Goal: Information Seeking & Learning: Find specific fact

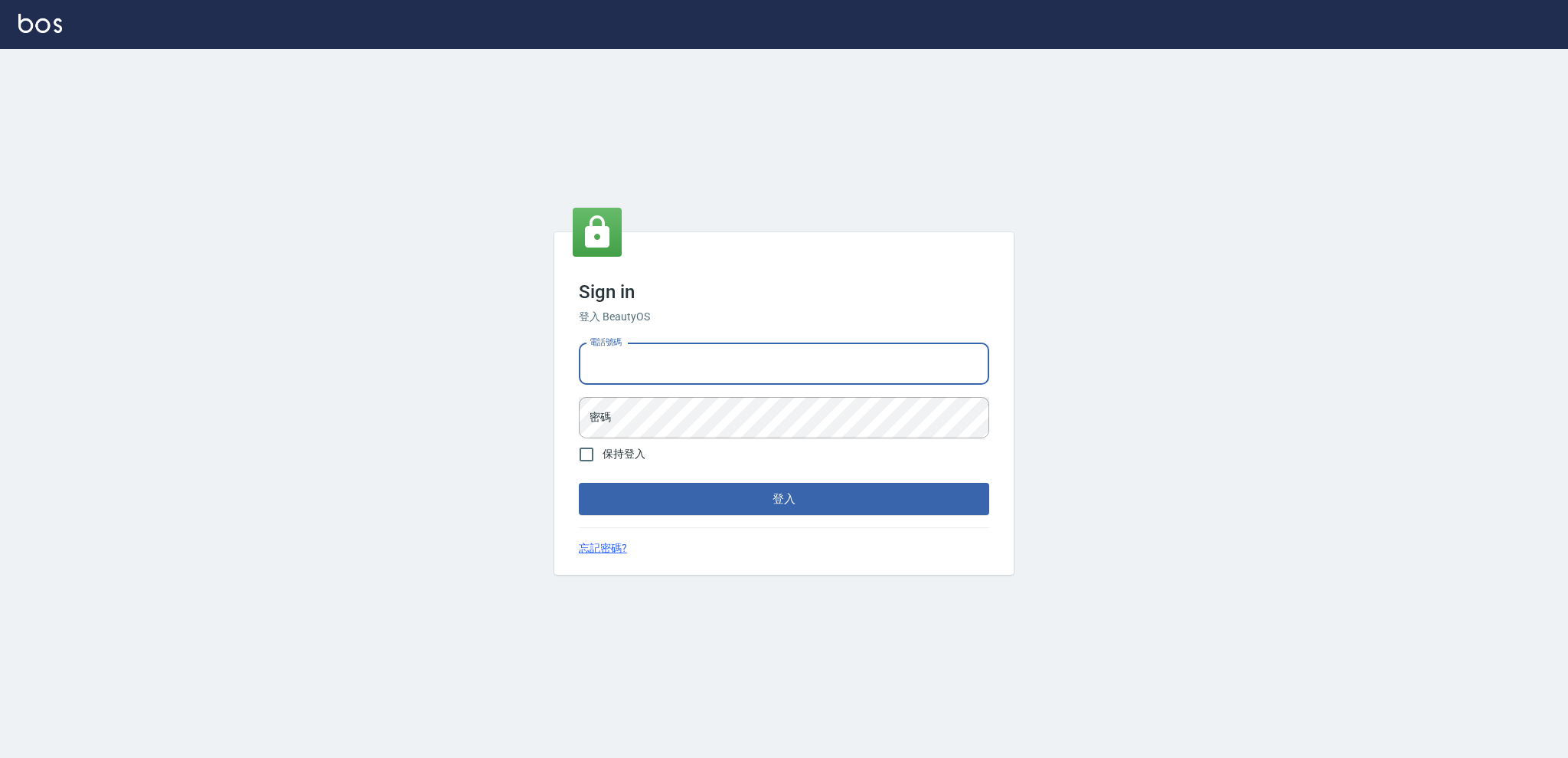
type input "0422211177"
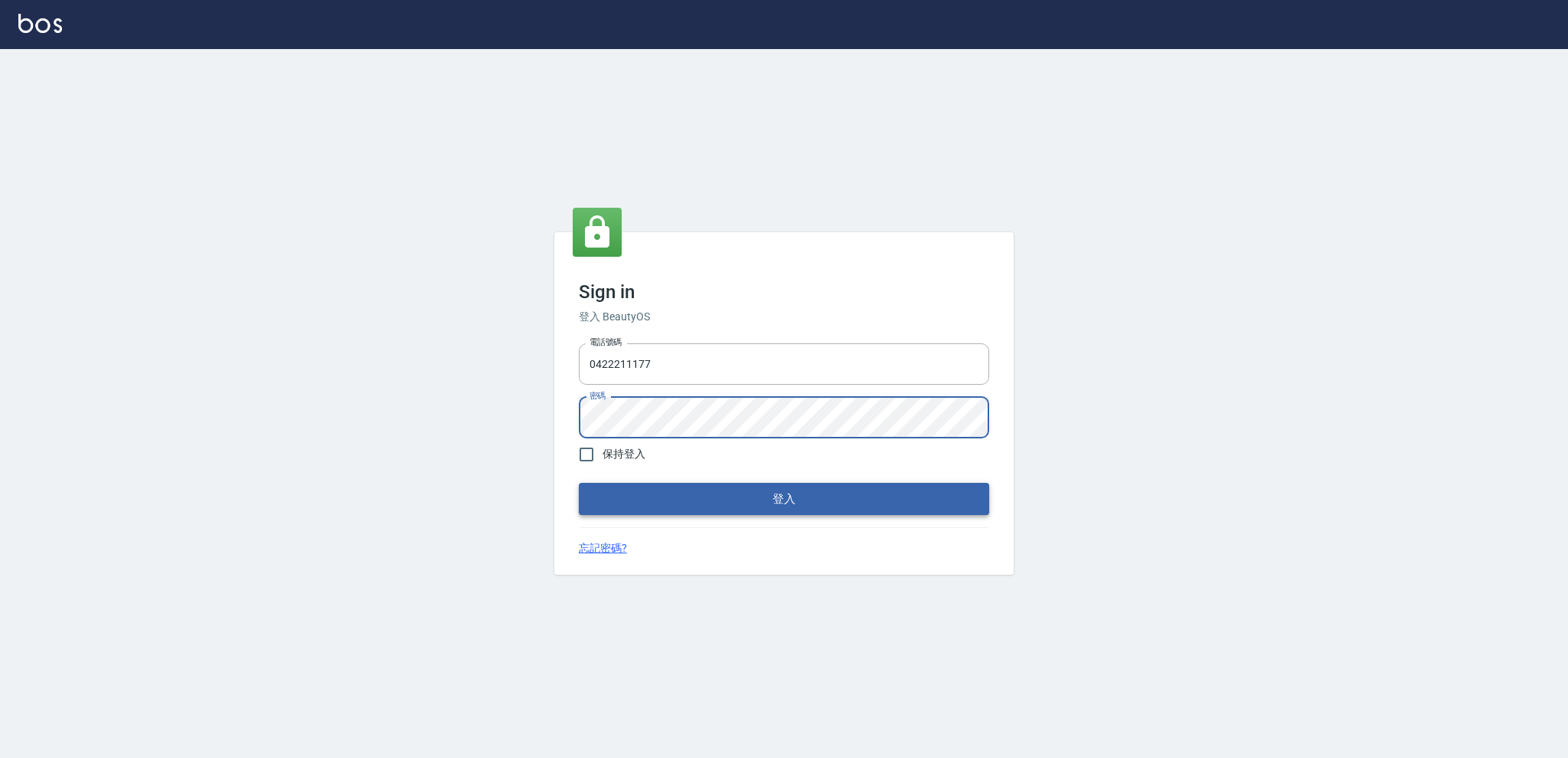
click at [806, 494] on button "登入" at bounding box center [783, 498] width 410 height 32
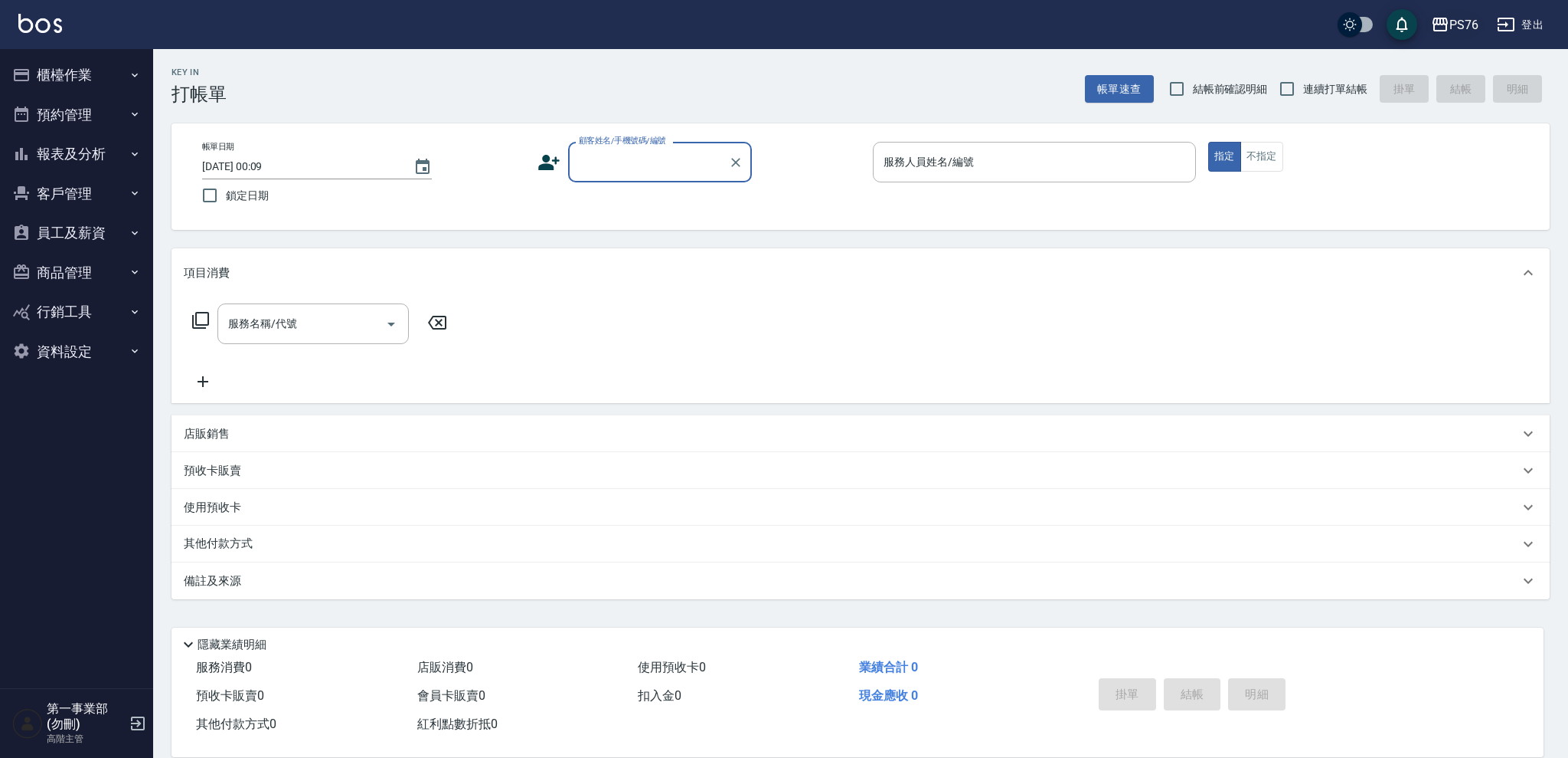
click at [1451, 32] on div "PS76" at bounding box center [1464, 25] width 29 height 19
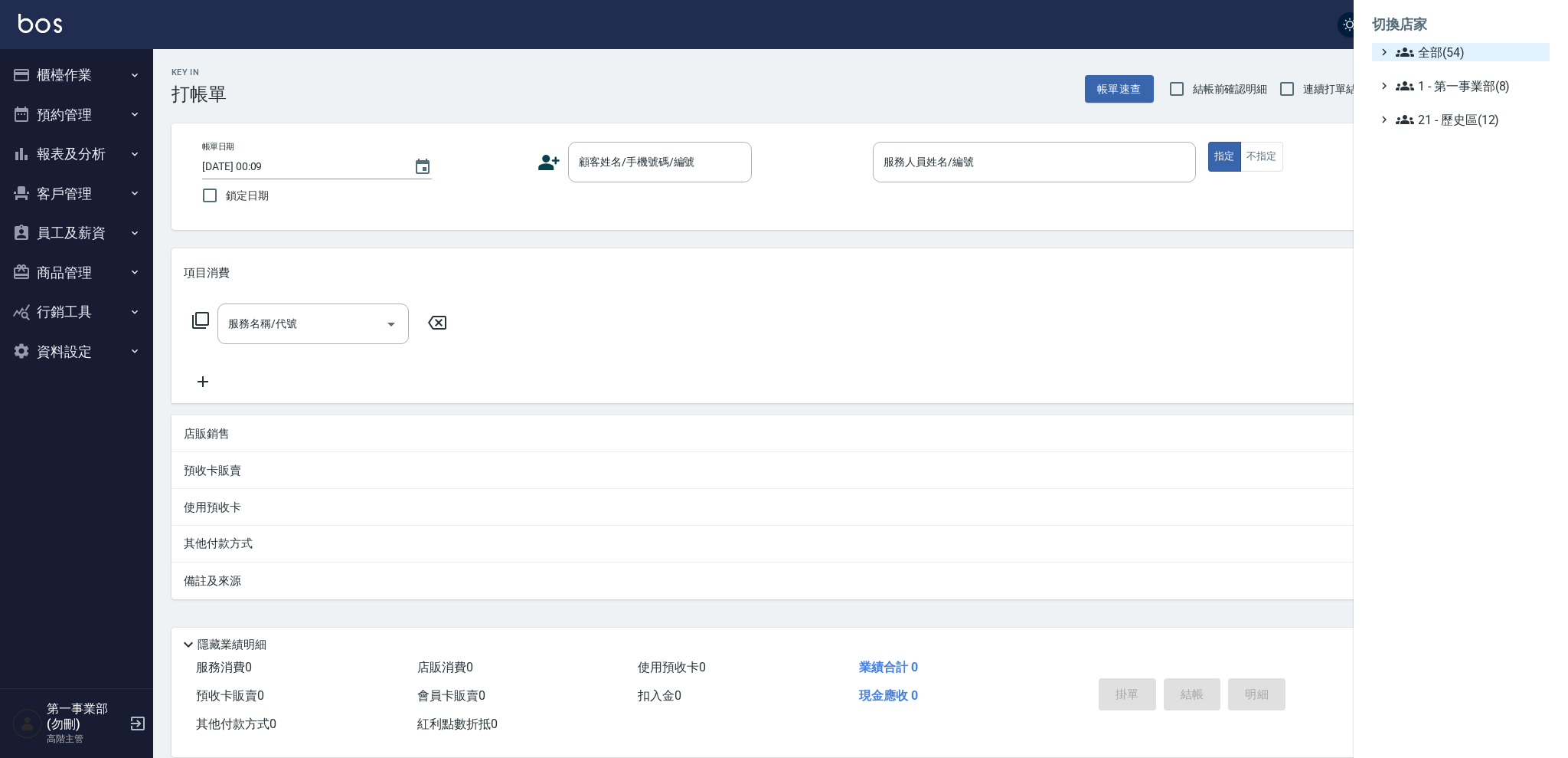
click at [1441, 59] on span "全部(54)" at bounding box center [1469, 52] width 148 height 18
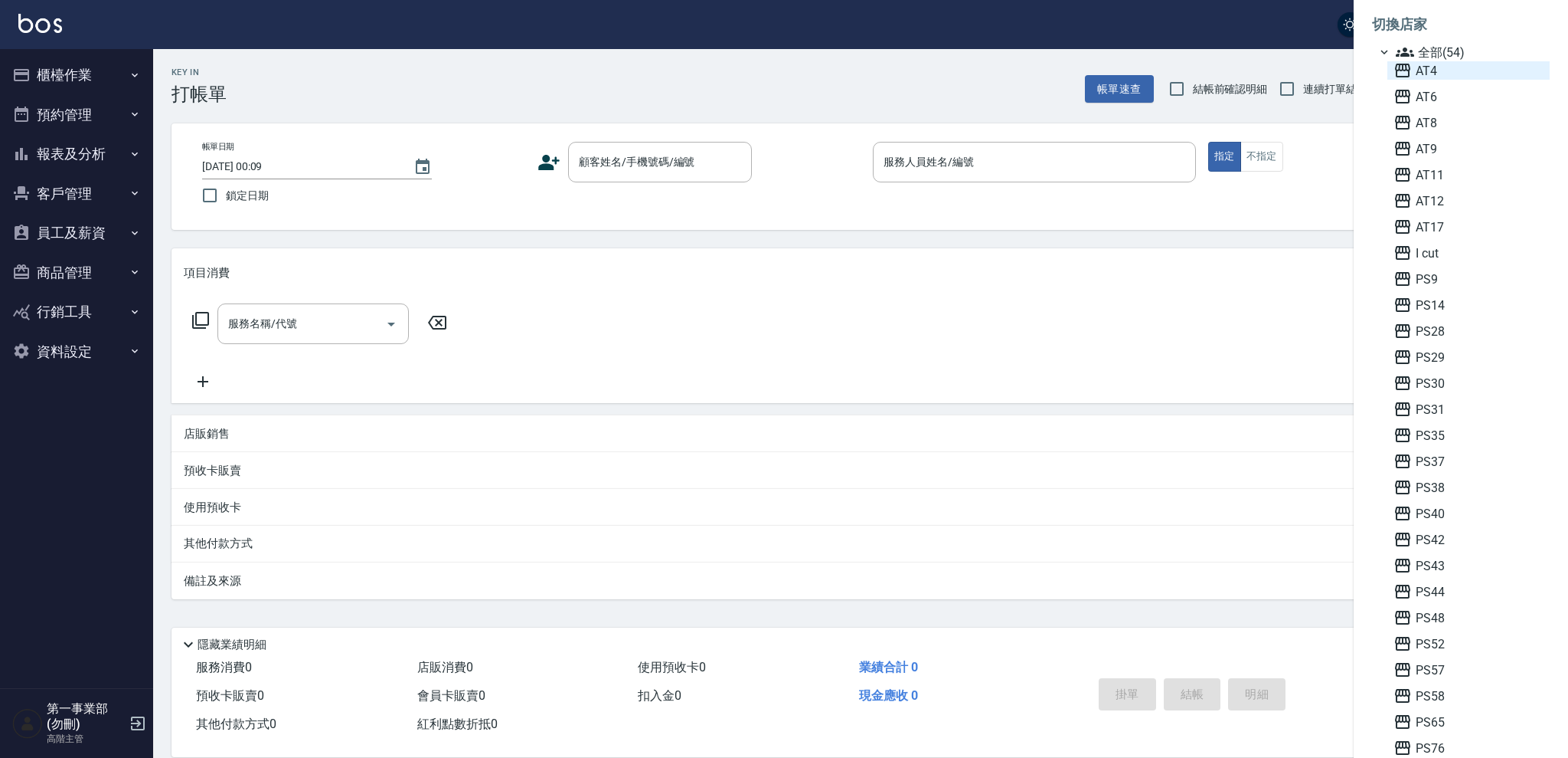
click at [1440, 64] on span "AT4" at bounding box center [1468, 70] width 150 height 18
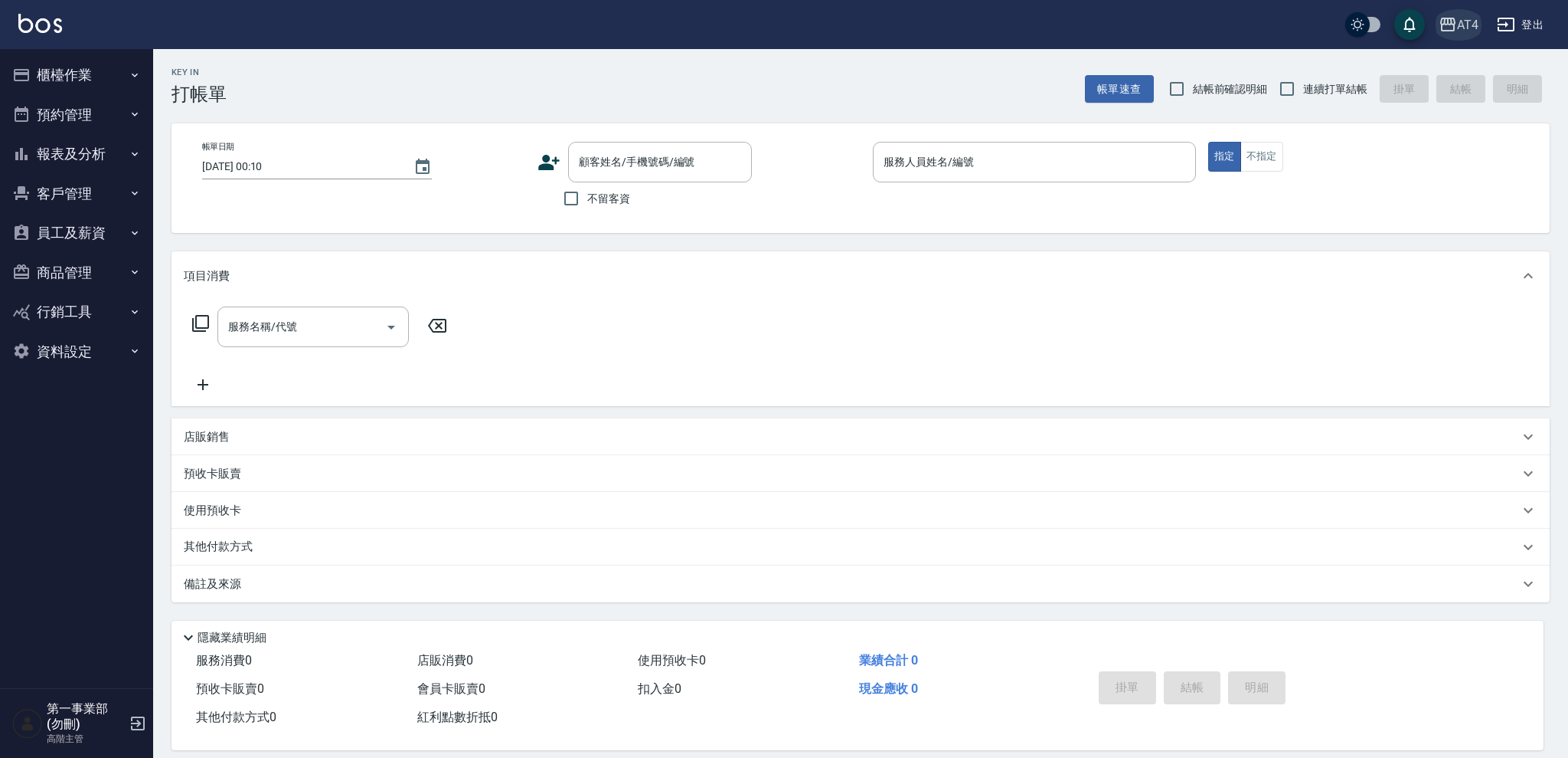
click at [1449, 39] on button "AT4" at bounding box center [1458, 25] width 52 height 31
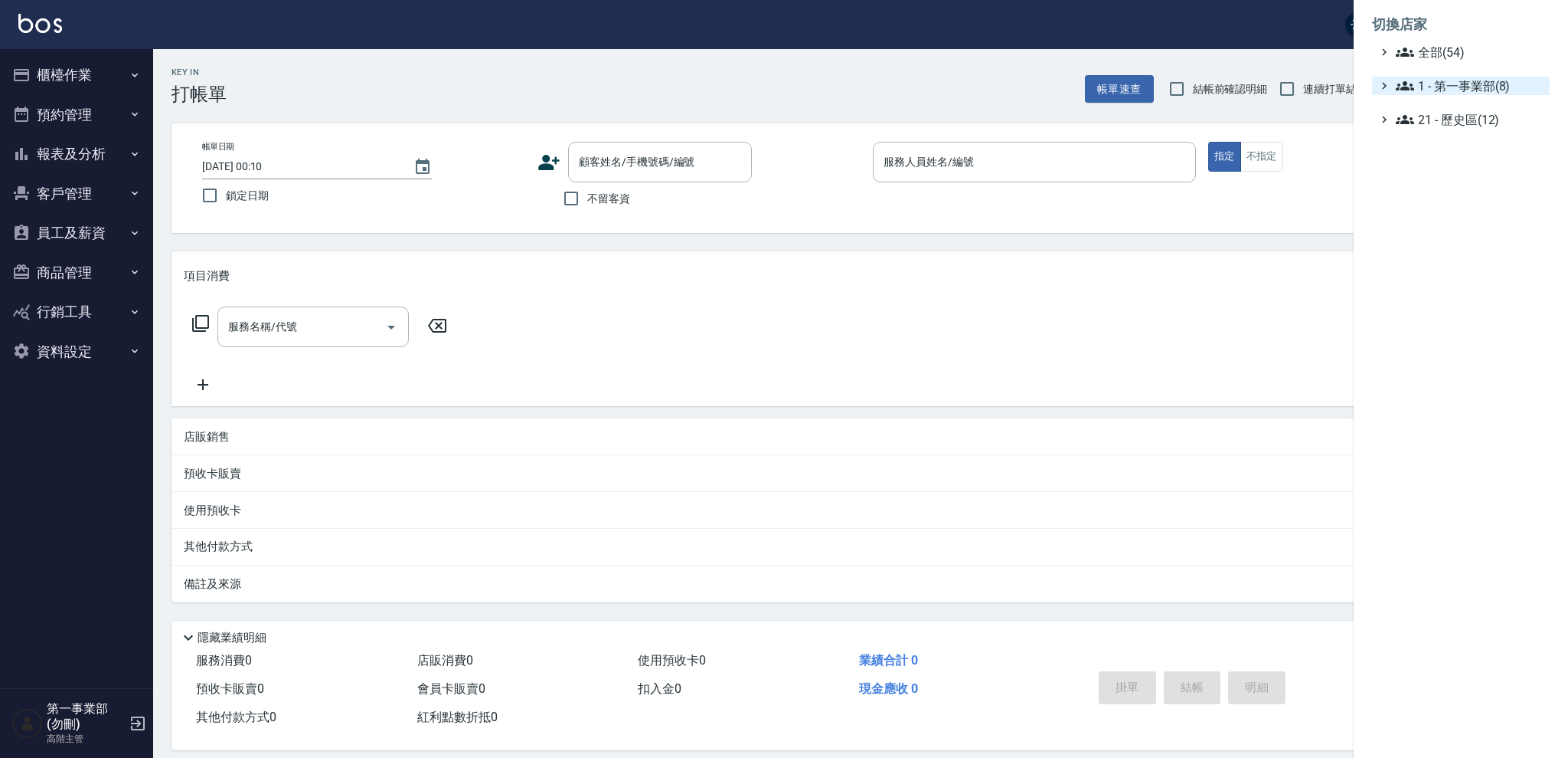
click at [1441, 82] on span "1 - 第一事業部(8)" at bounding box center [1469, 86] width 148 height 18
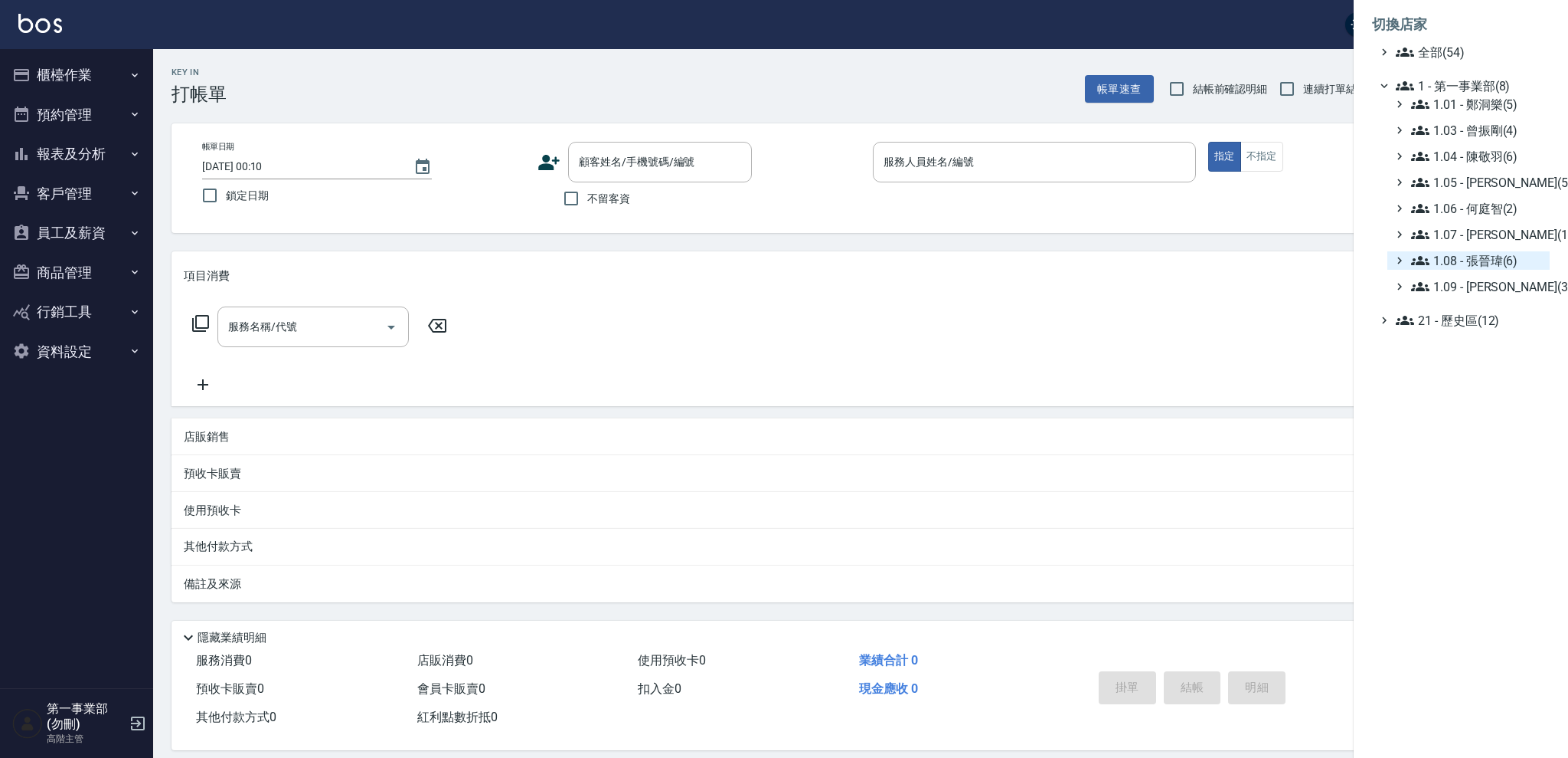
click at [1470, 260] on span "1.08 - 張晉瑋(6)" at bounding box center [1477, 261] width 132 height 18
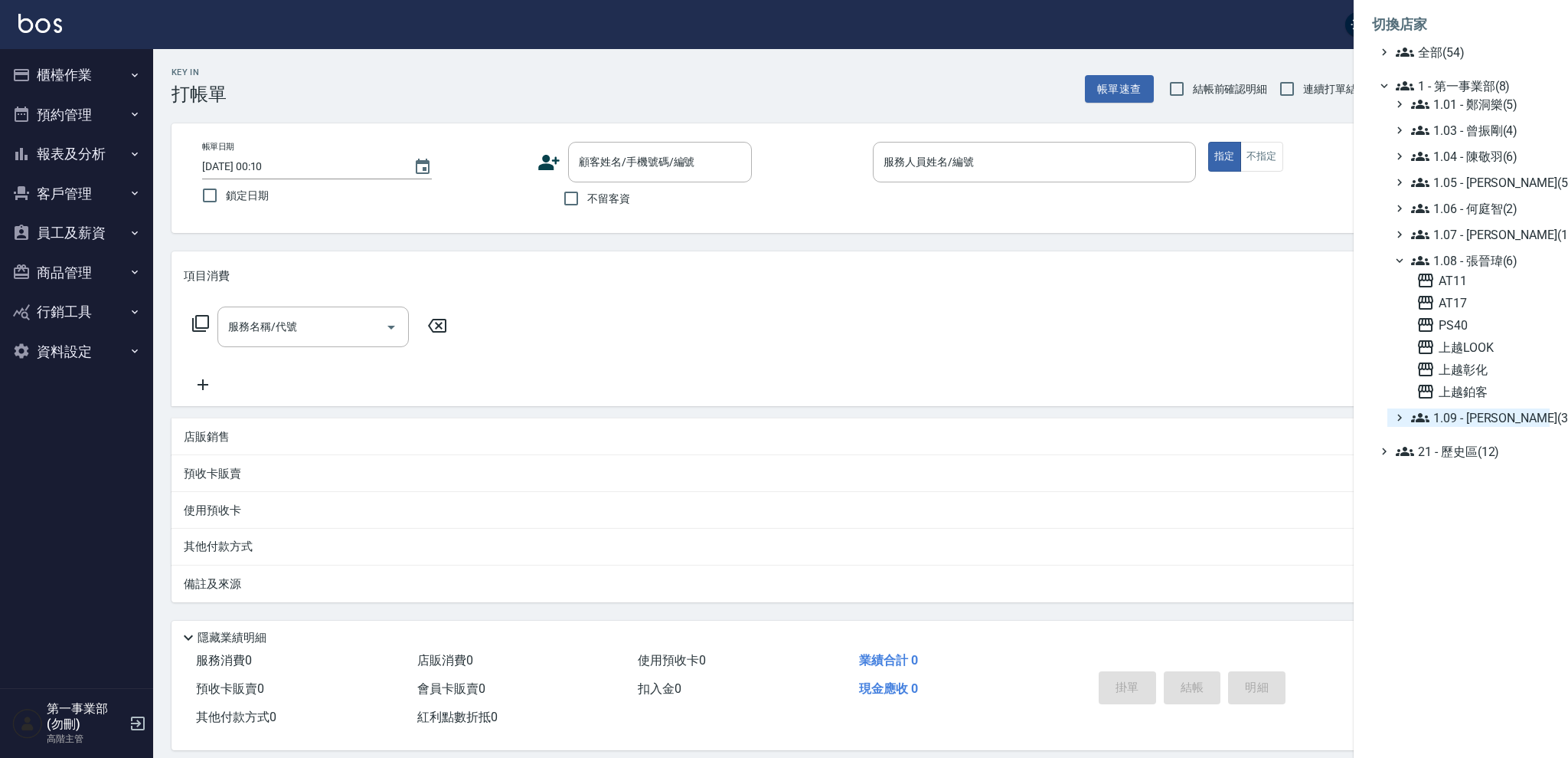
drag, startPoint x: 1465, startPoint y: 257, endPoint x: 1471, endPoint y: 354, distance: 97.2
click at [1465, 257] on span "1.08 - 張晉瑋(6)" at bounding box center [1477, 261] width 132 height 18
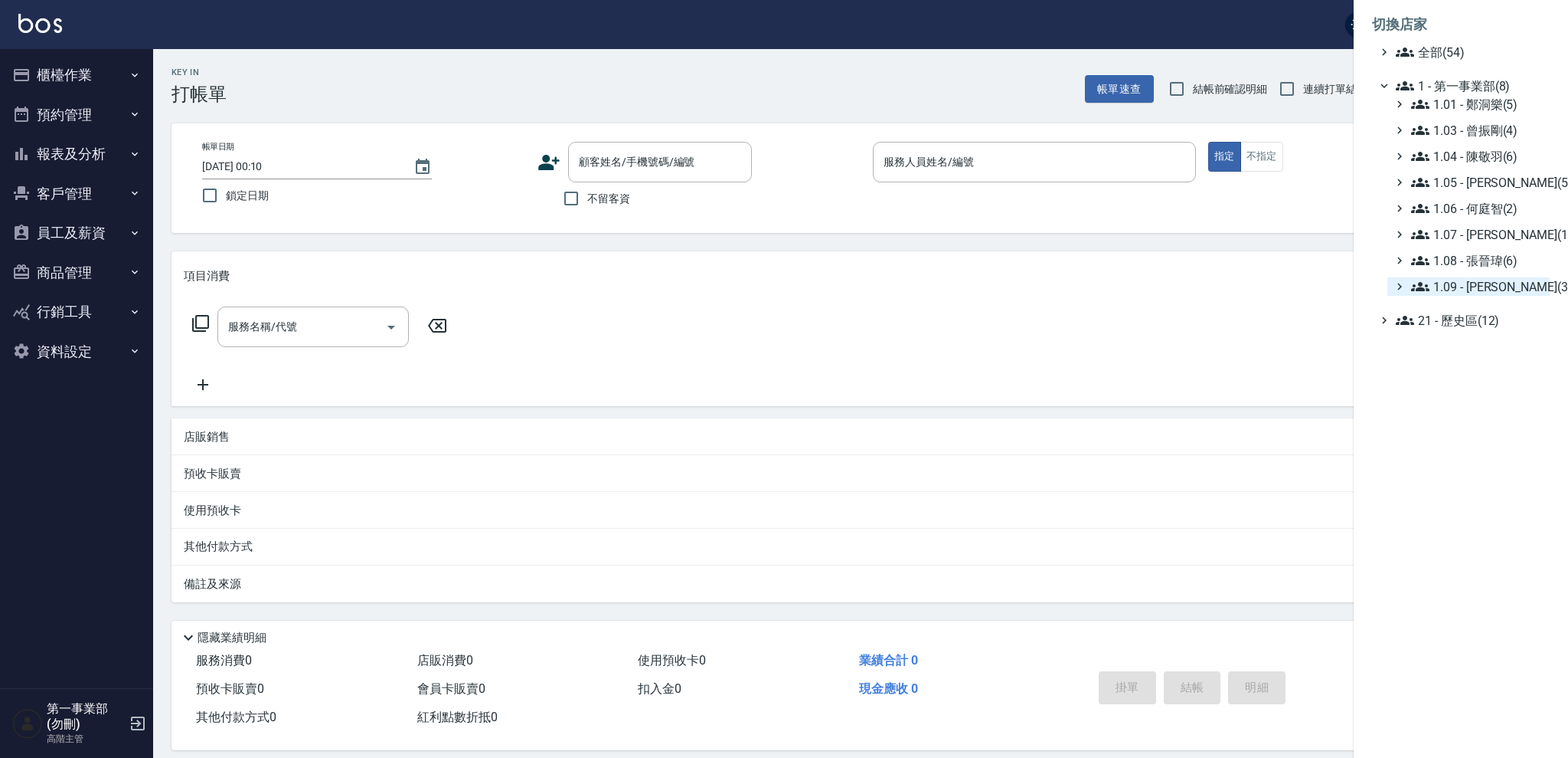
click at [1481, 292] on span "1.09 - [PERSON_NAME](3)" at bounding box center [1477, 286] width 132 height 18
click at [1469, 324] on span "PS38" at bounding box center [1479, 328] width 127 height 18
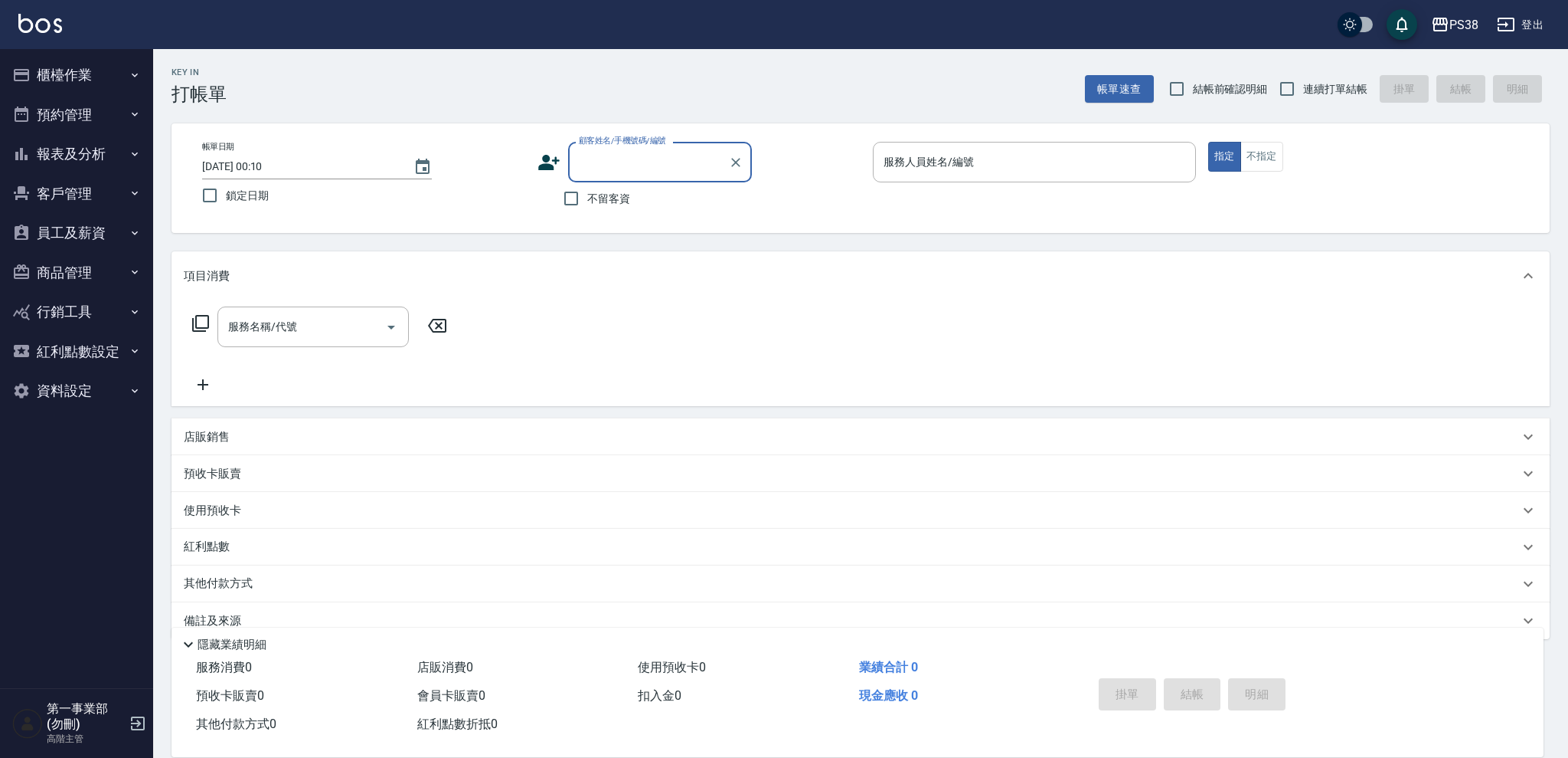
click at [124, 70] on button "櫃檯作業" at bounding box center [77, 75] width 141 height 40
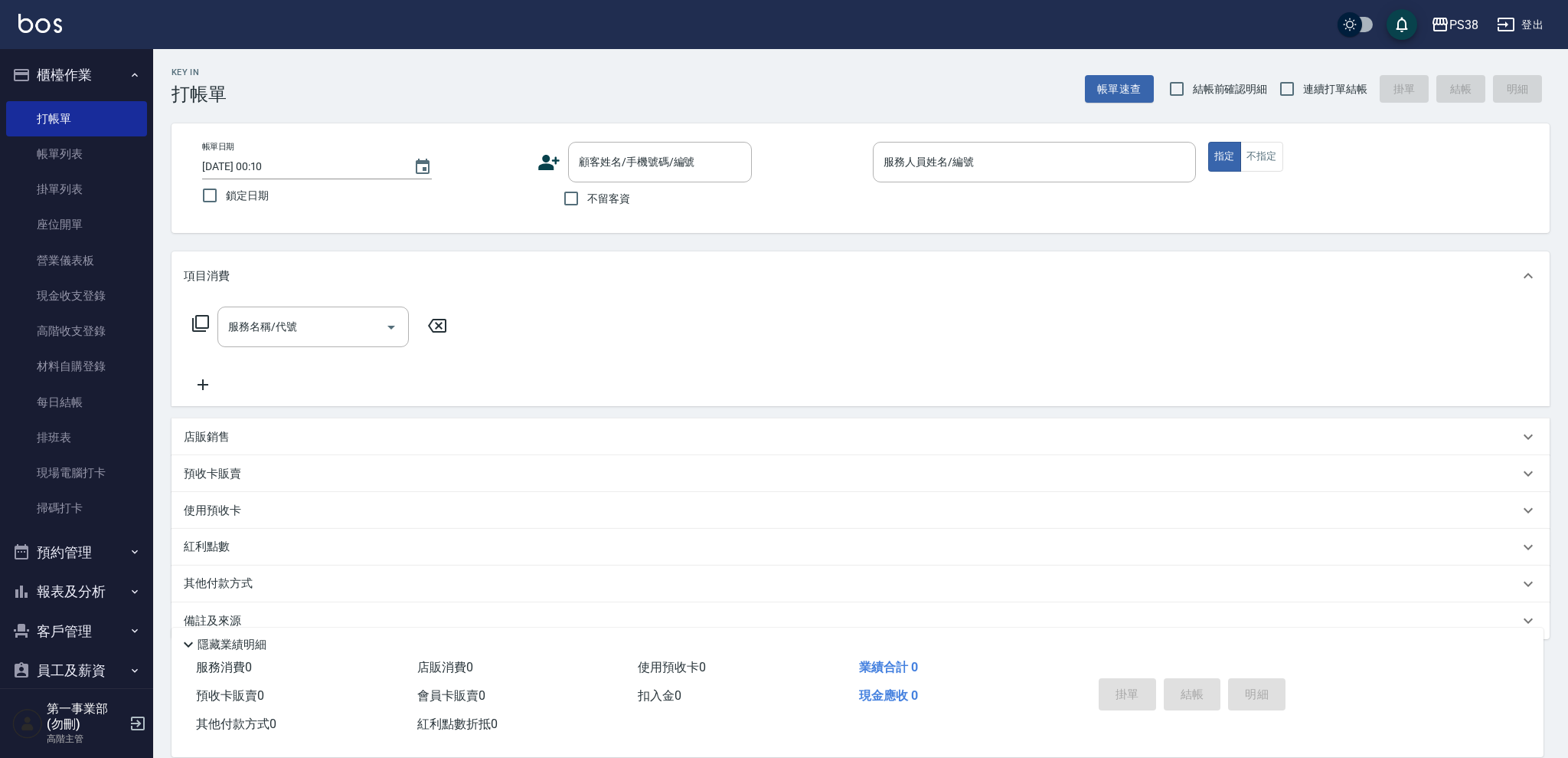
click at [110, 577] on button "報表及分析" at bounding box center [77, 592] width 141 height 40
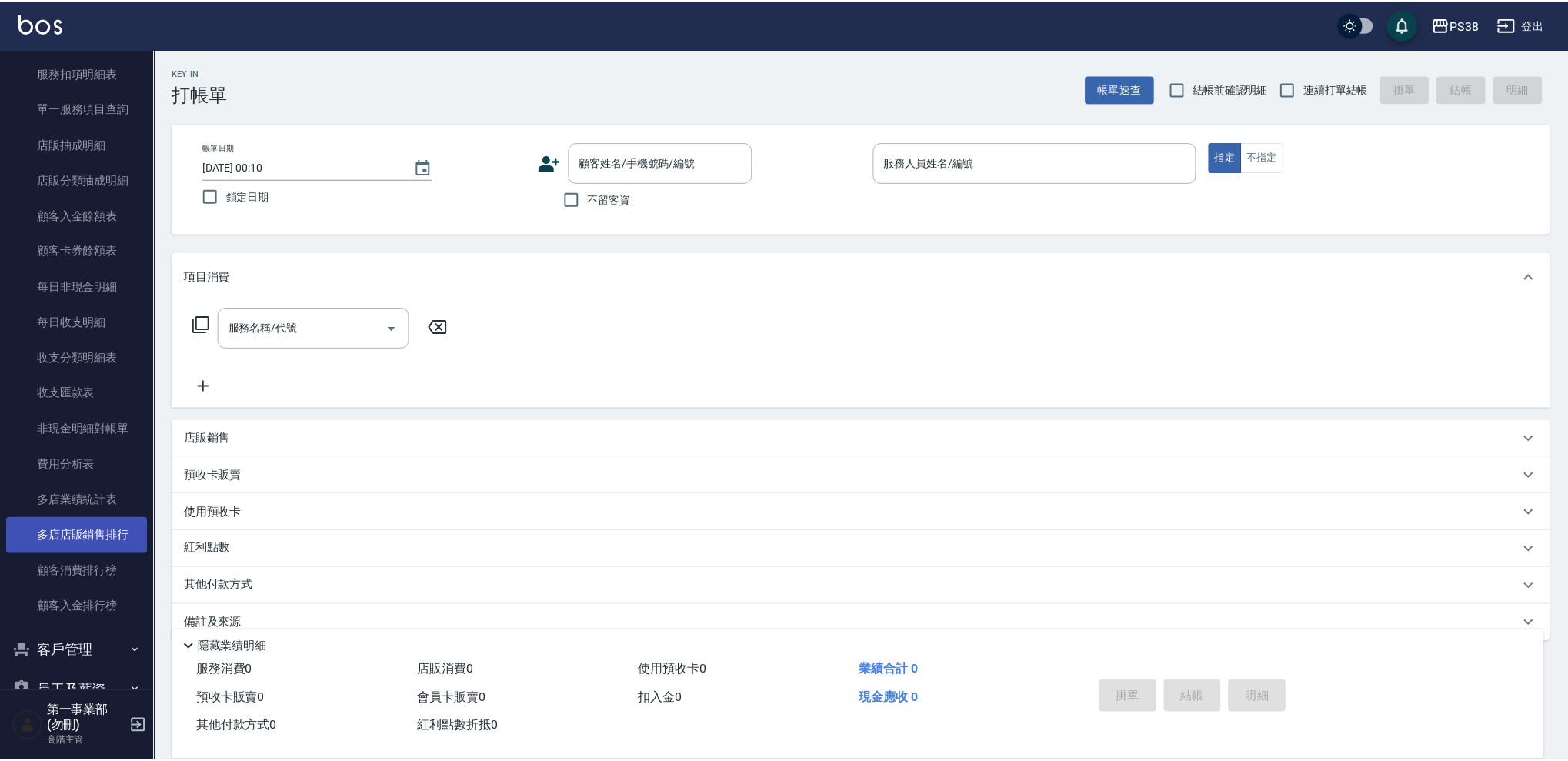
scroll to position [1494, 0]
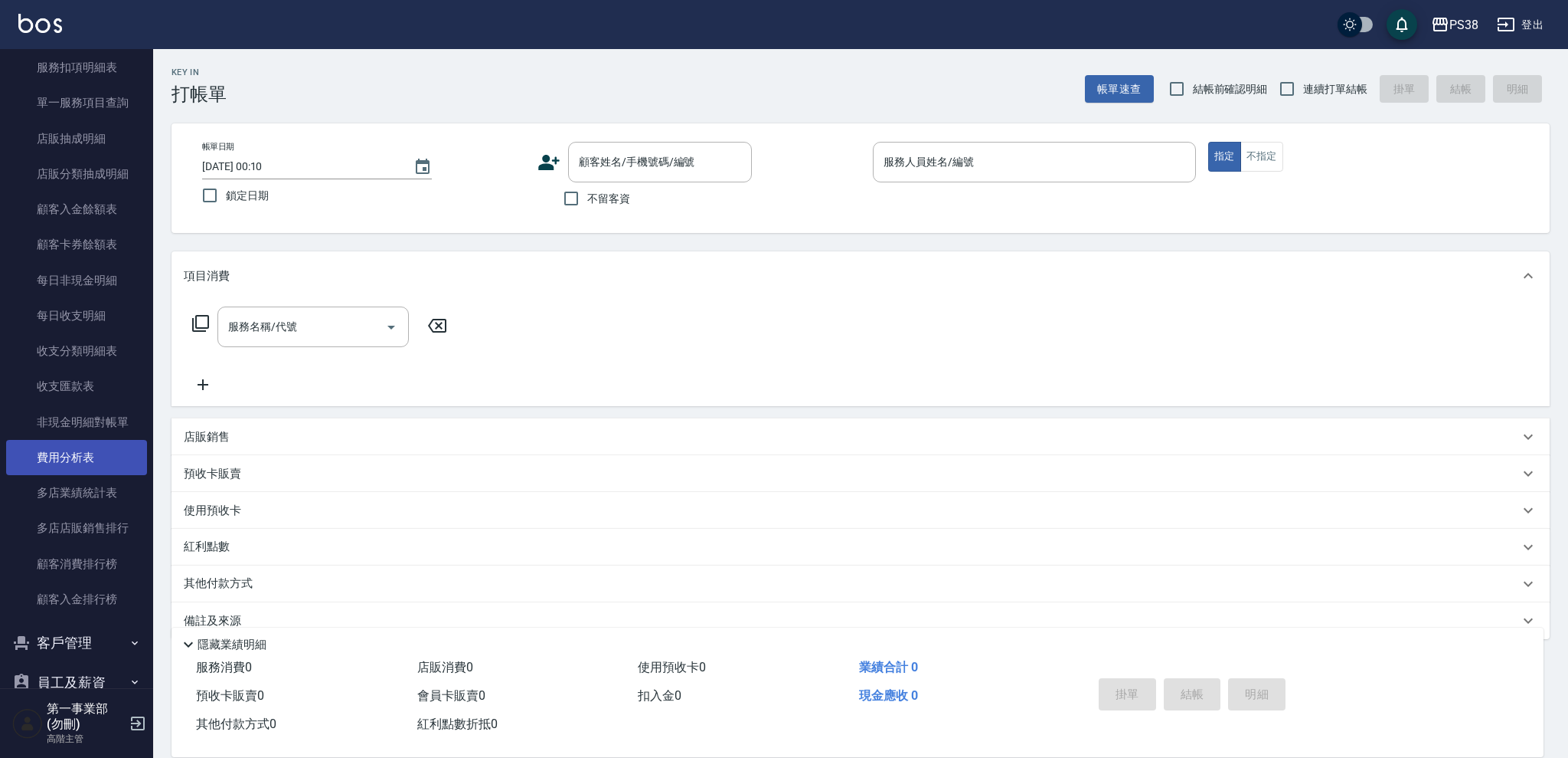
click at [111, 446] on link "費用分析表" at bounding box center [77, 457] width 141 height 36
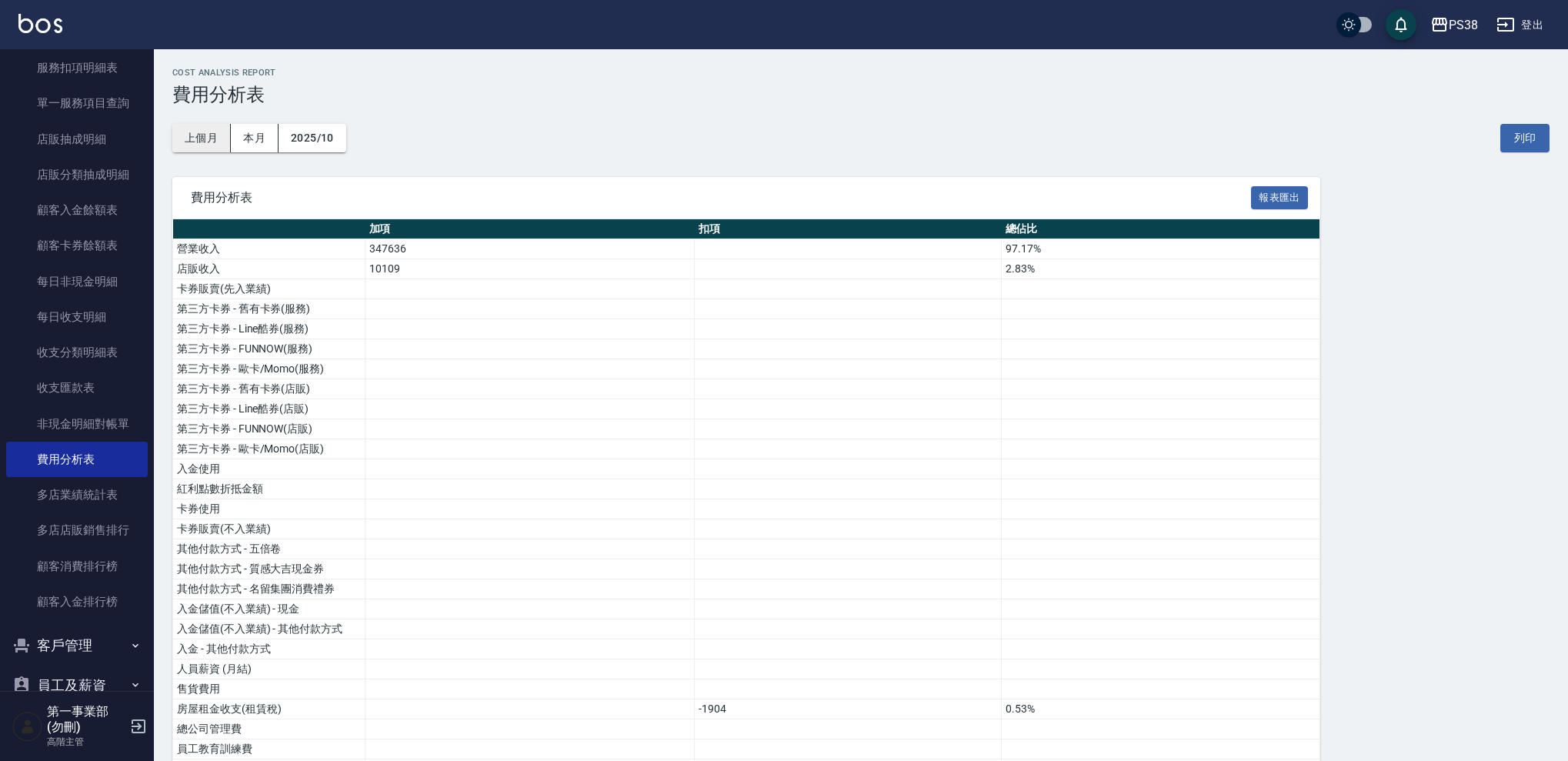
click at [203, 142] on button "上個月" at bounding box center [202, 138] width 59 height 28
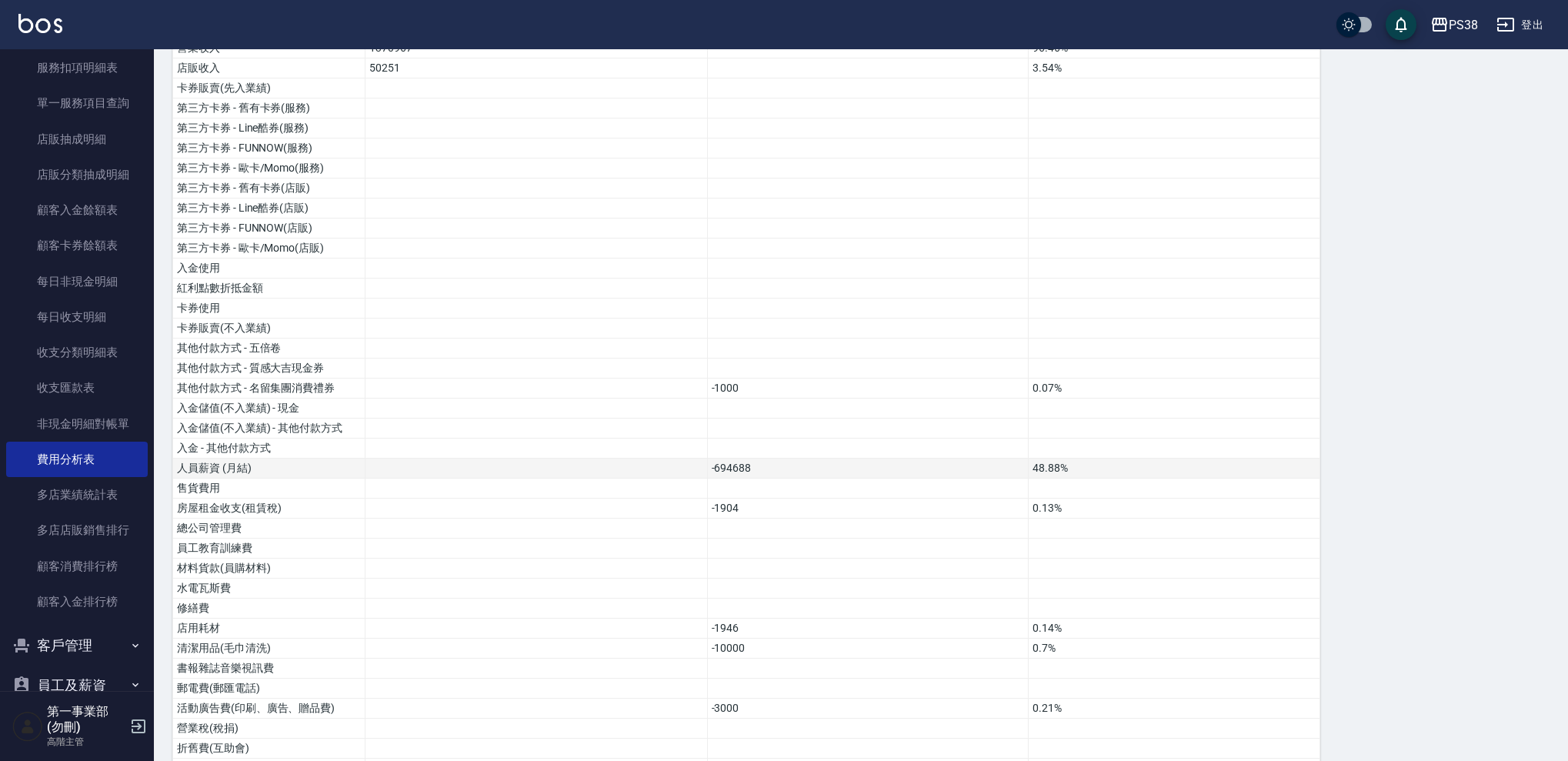
scroll to position [202, 0]
click at [766, 644] on td "-10000" at bounding box center [868, 648] width 321 height 20
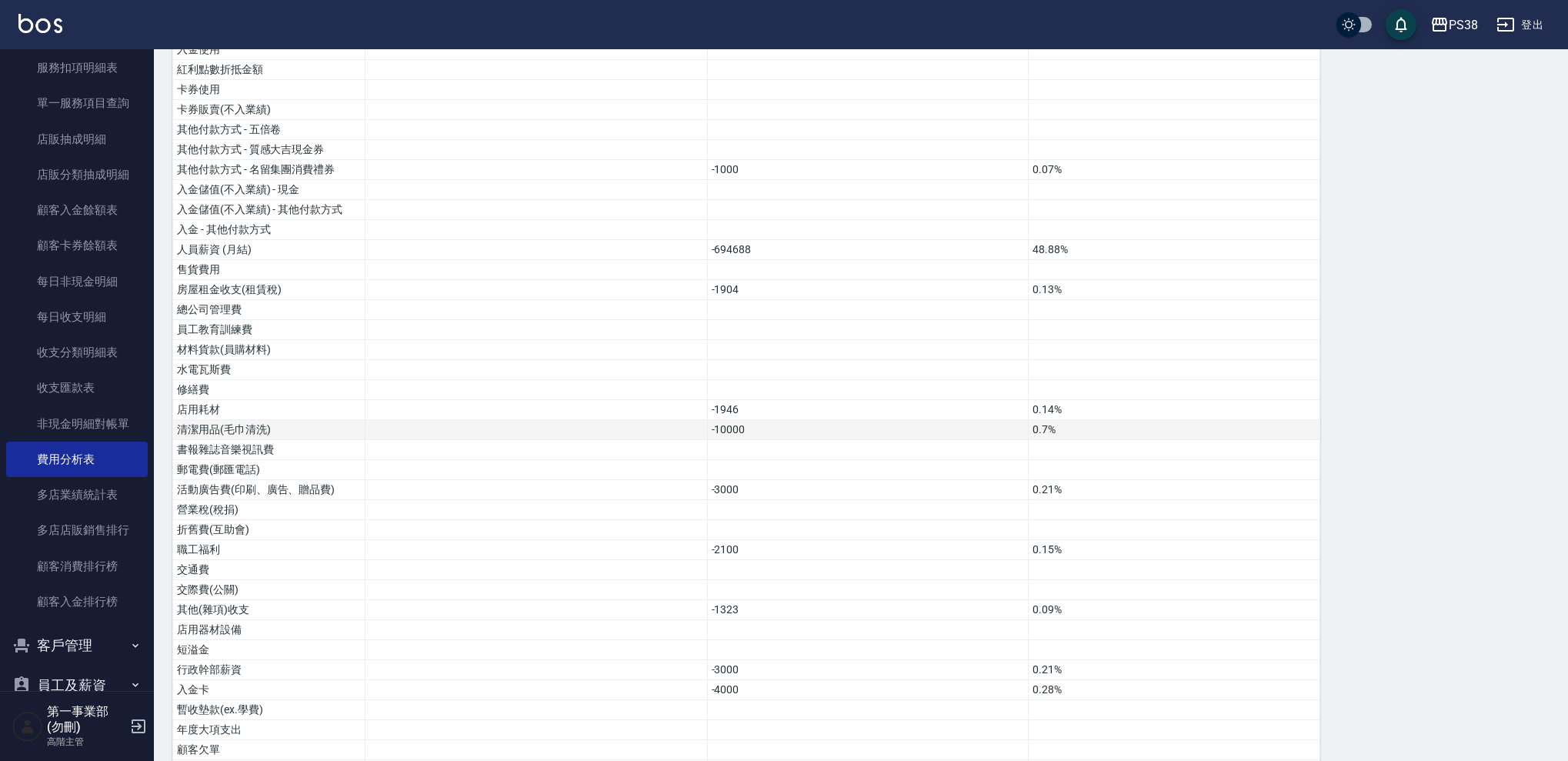
scroll to position [438, 0]
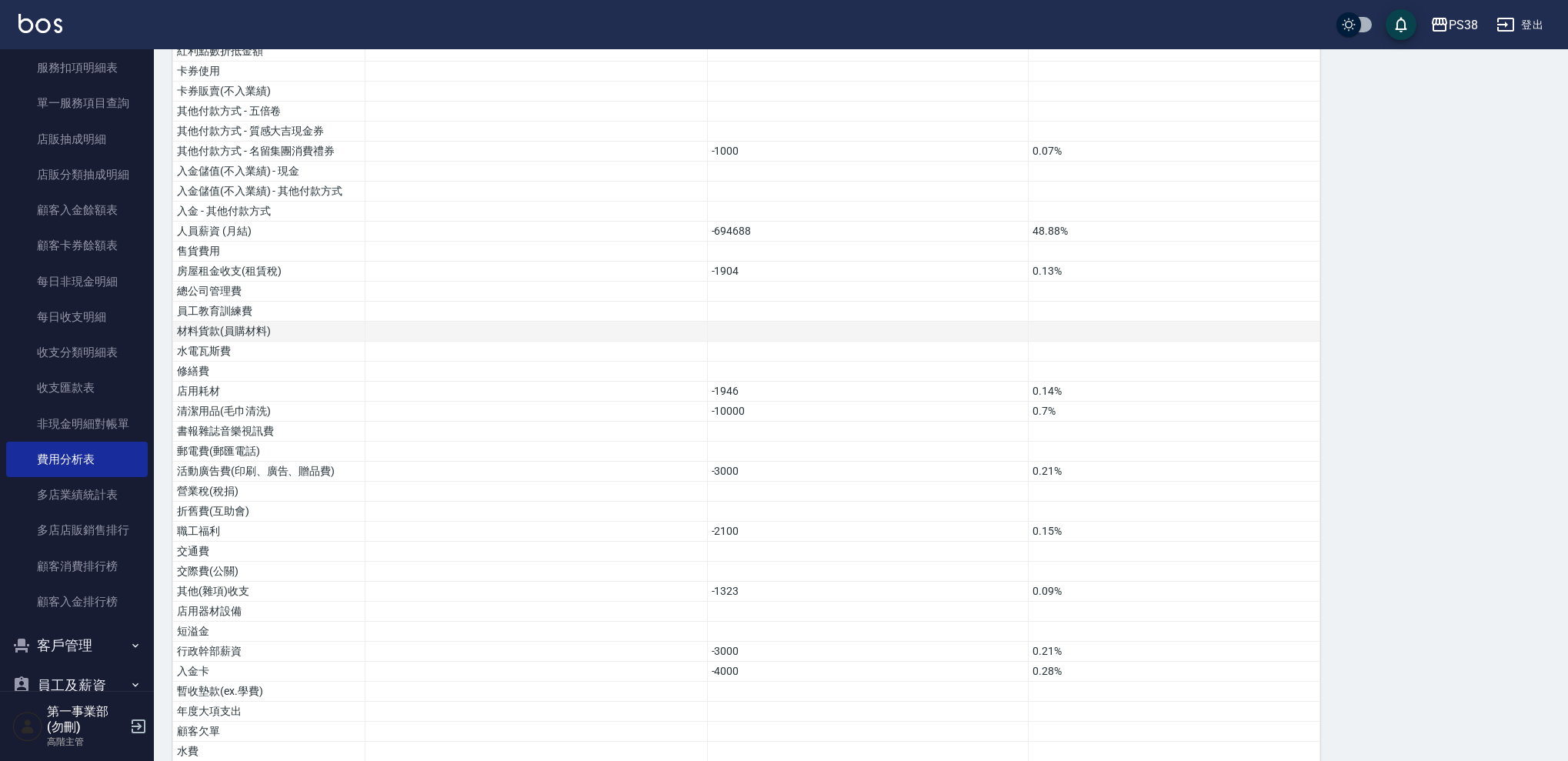
click at [732, 330] on td at bounding box center [868, 331] width 321 height 20
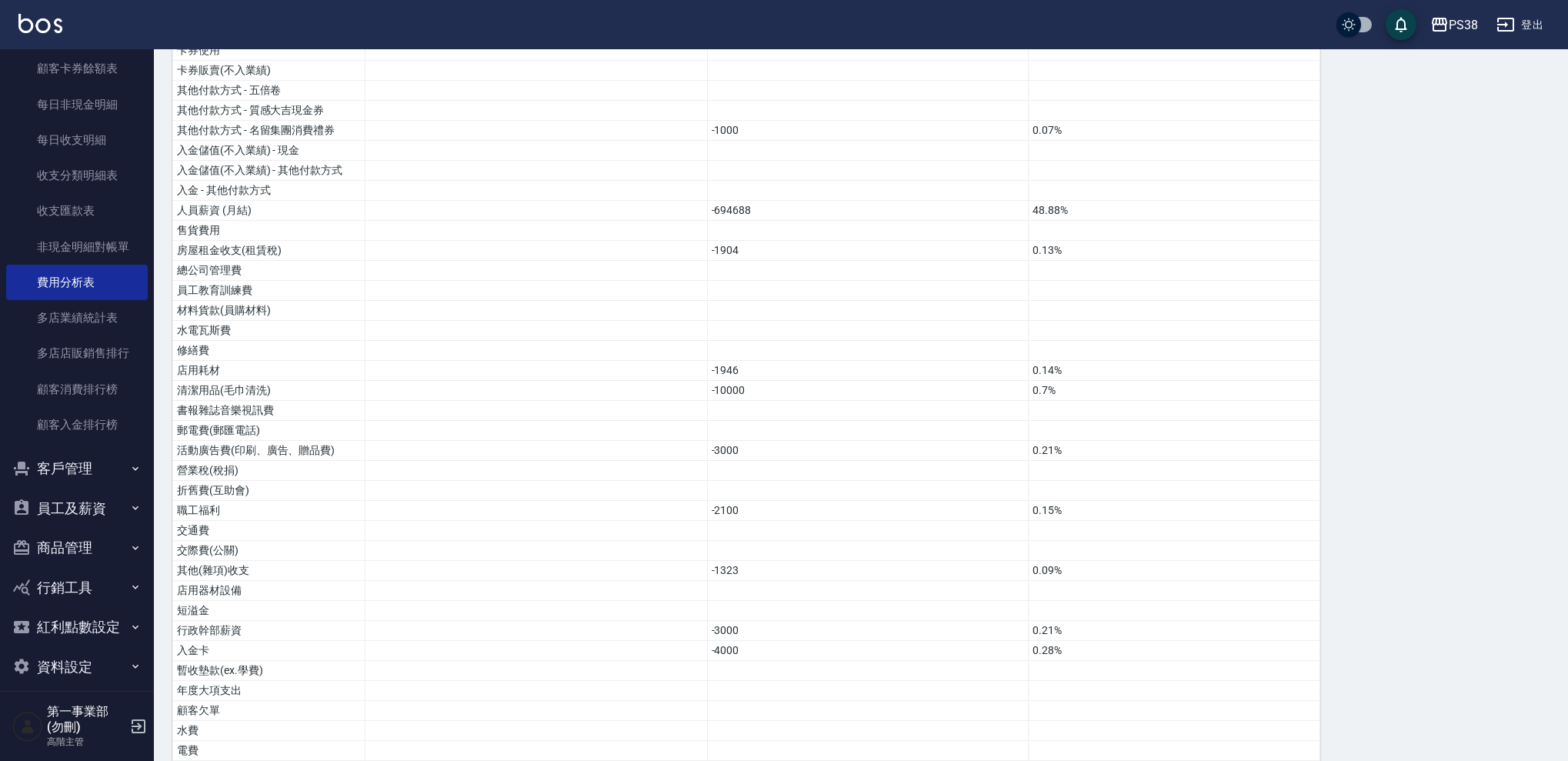
scroll to position [463, 0]
click at [112, 499] on button "員工及薪資" at bounding box center [77, 509] width 141 height 40
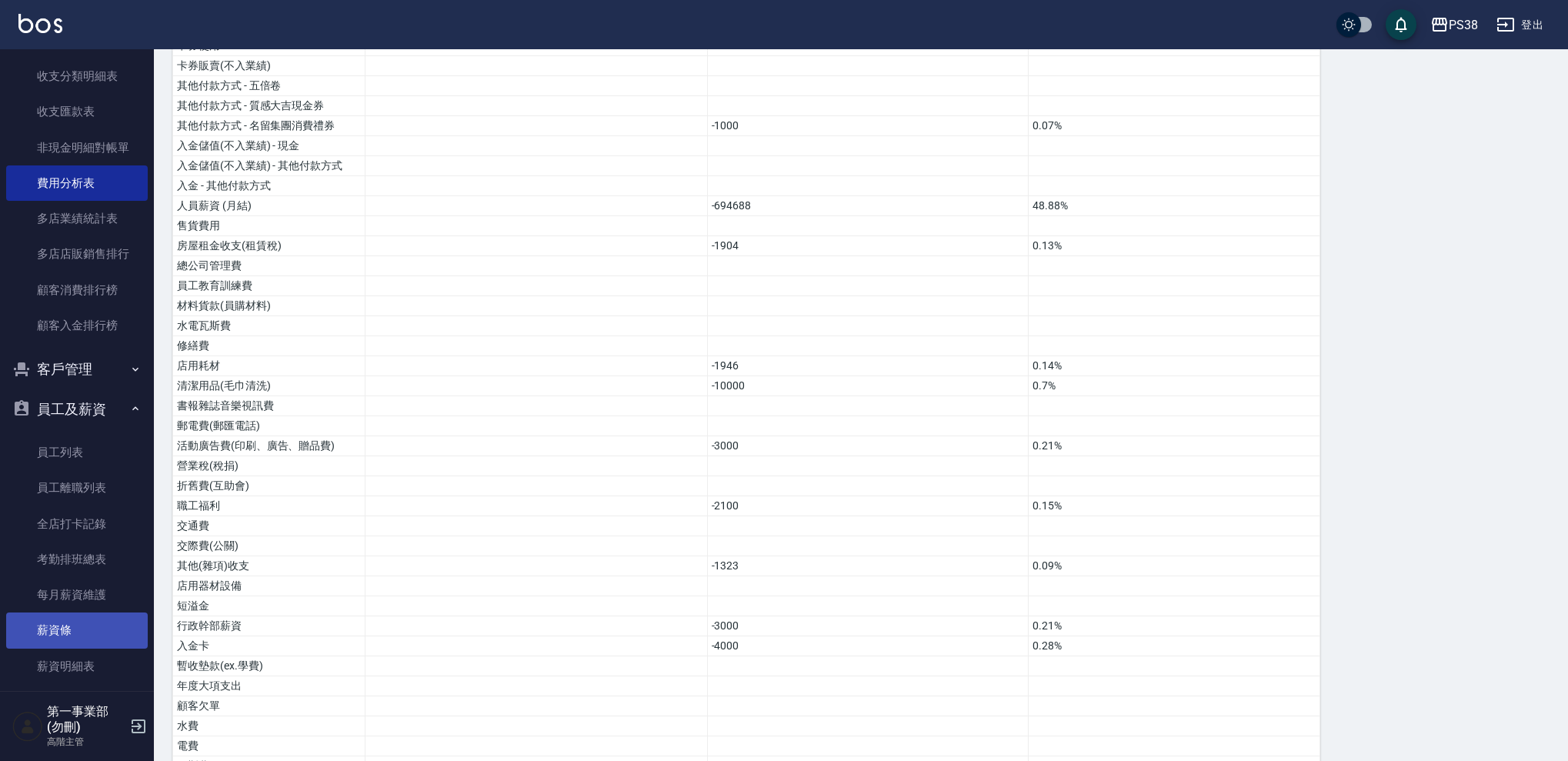
scroll to position [1773, 0]
click at [80, 614] on link "薪資條" at bounding box center [77, 627] width 141 height 36
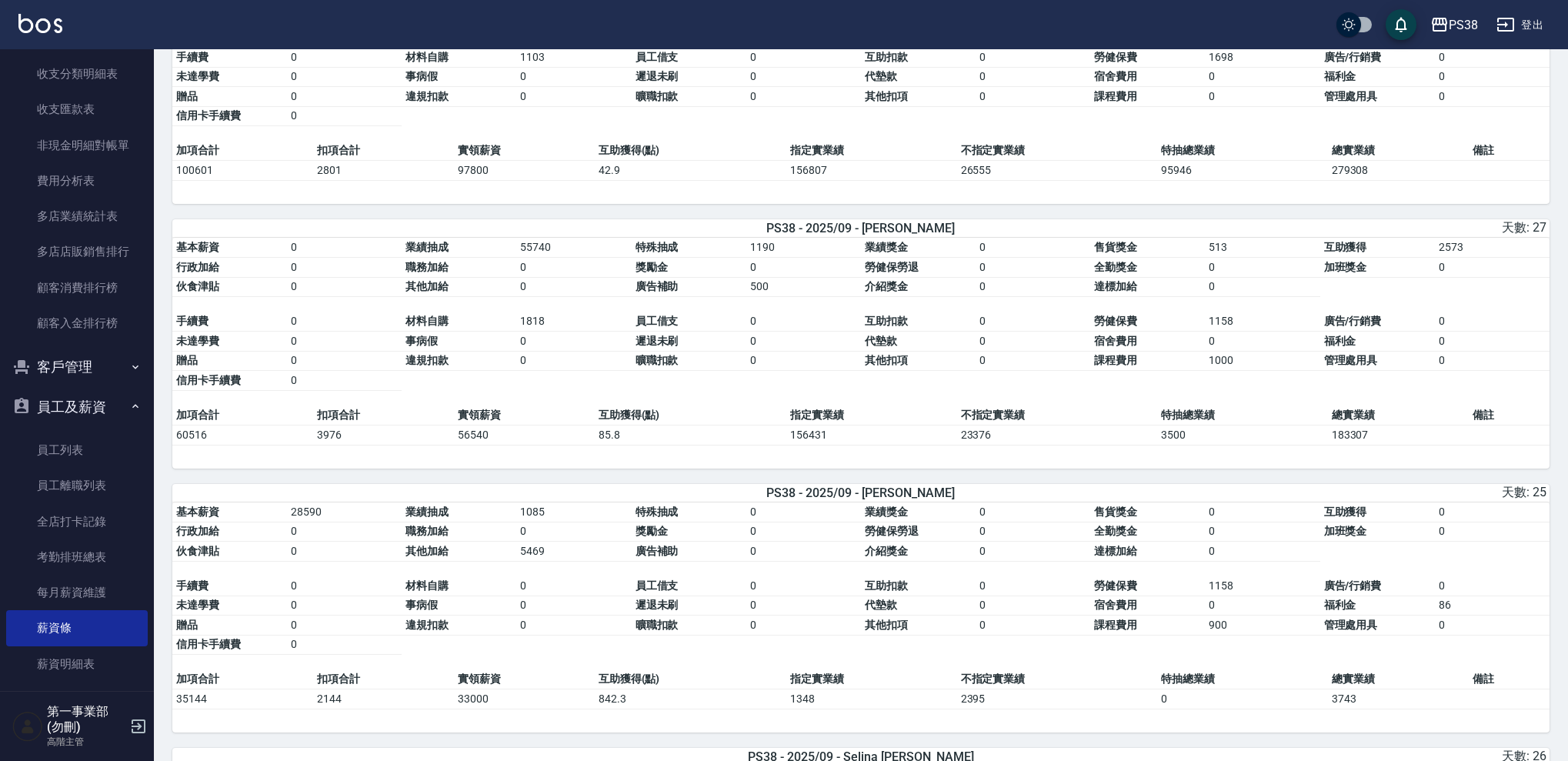
scroll to position [746, 0]
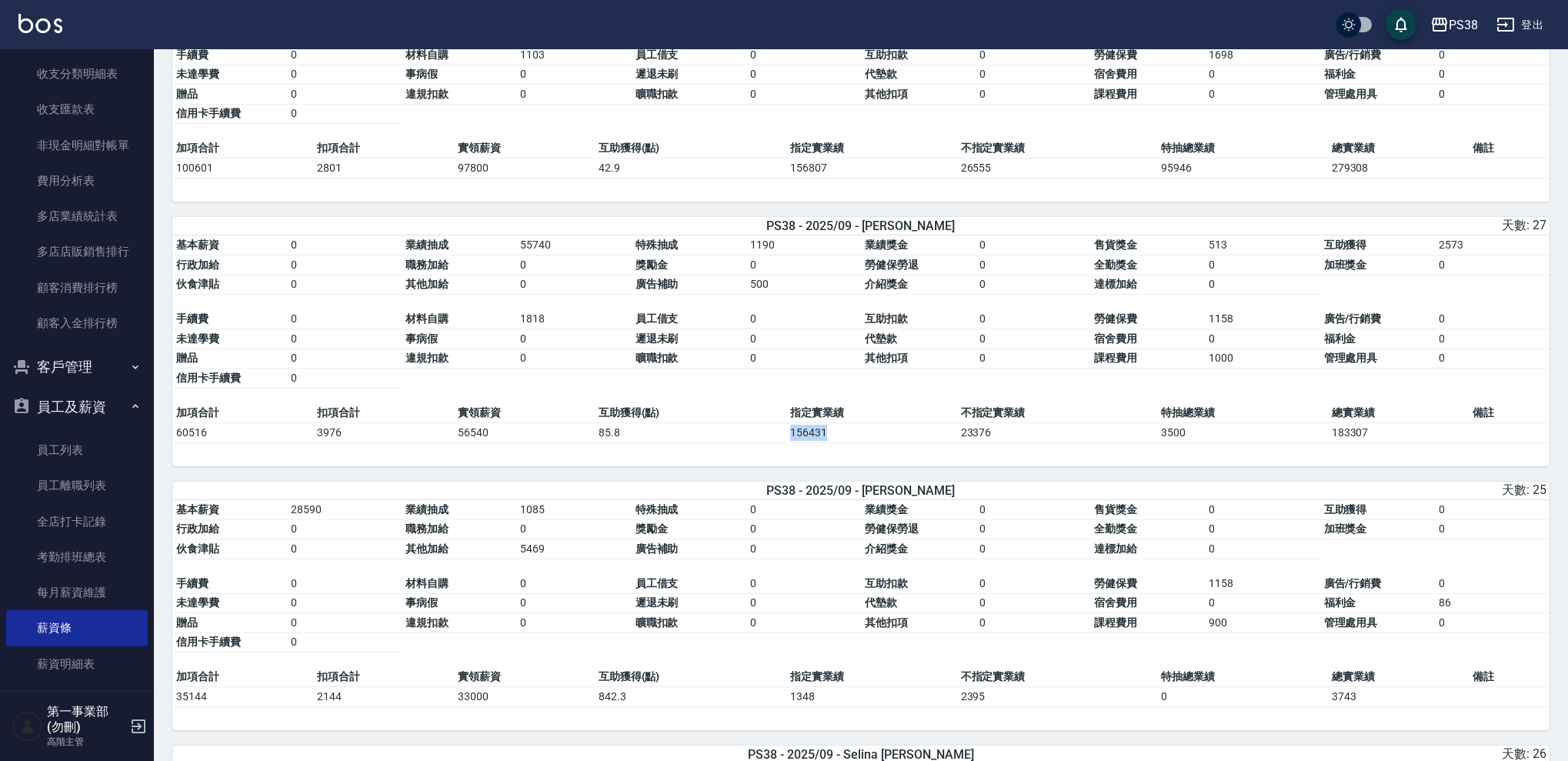
drag, startPoint x: 792, startPoint y: 443, endPoint x: 874, endPoint y: 448, distance: 82.2
click at [874, 442] on td "156431" at bounding box center [872, 432] width 171 height 20
click at [874, 442] on td "156431" at bounding box center [872, 432] width 171 height 20
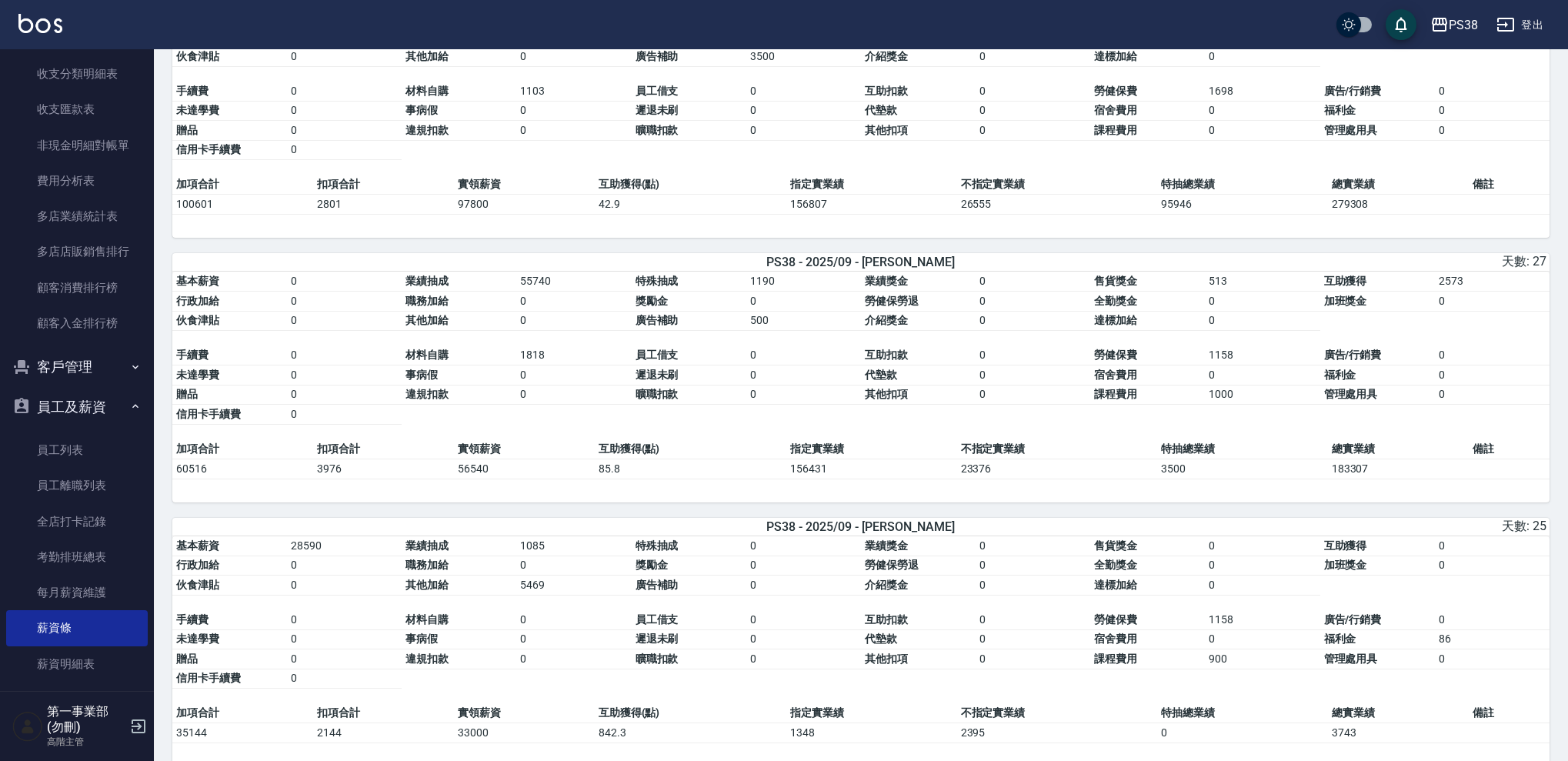
scroll to position [704, 0]
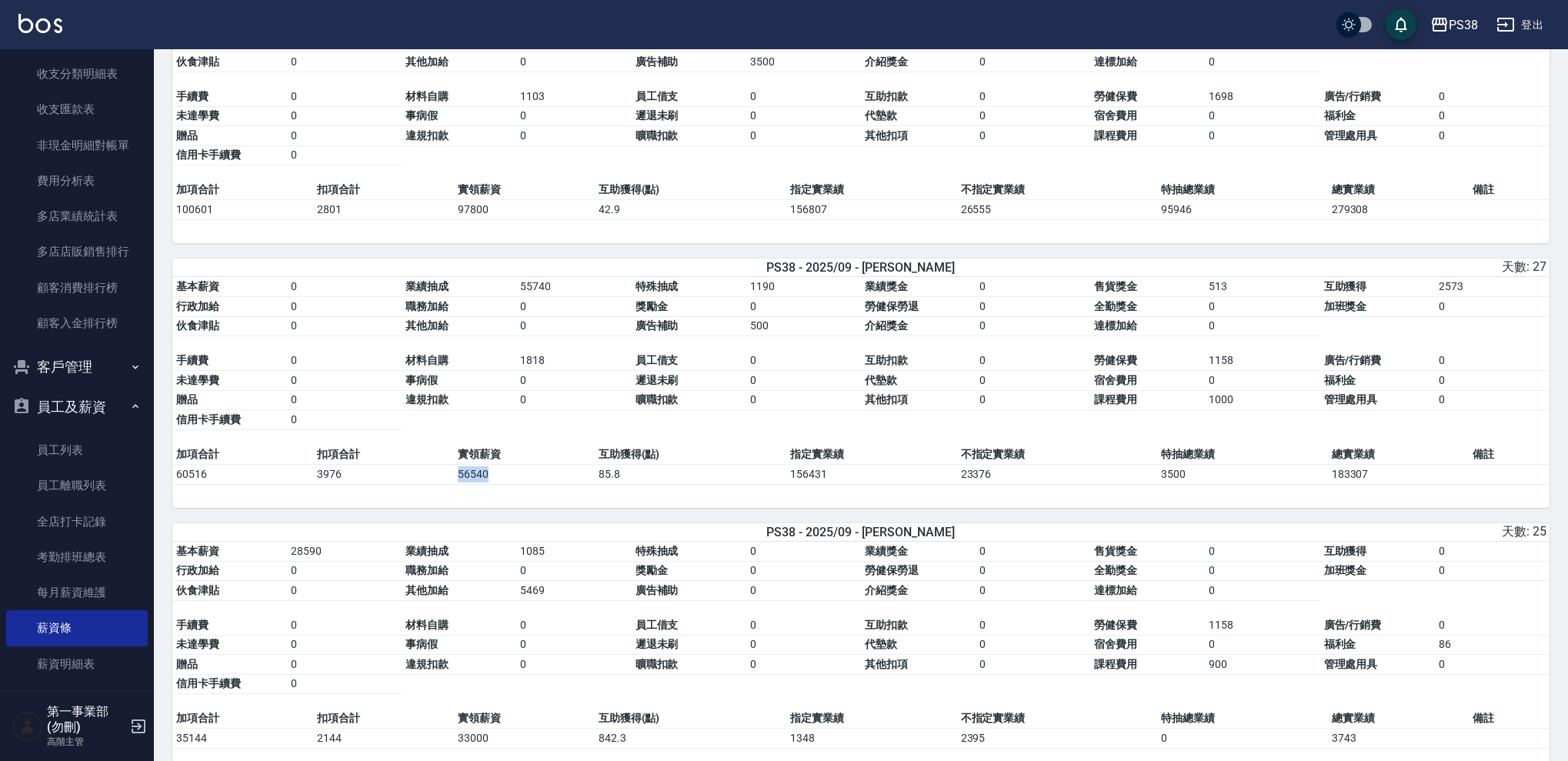
drag, startPoint x: 454, startPoint y: 484, endPoint x: 513, endPoint y: 485, distance: 59.0
click at [513, 484] on td "56540" at bounding box center [524, 474] width 141 height 20
copy td "56540"
